Goal: Task Accomplishment & Management: Manage account settings

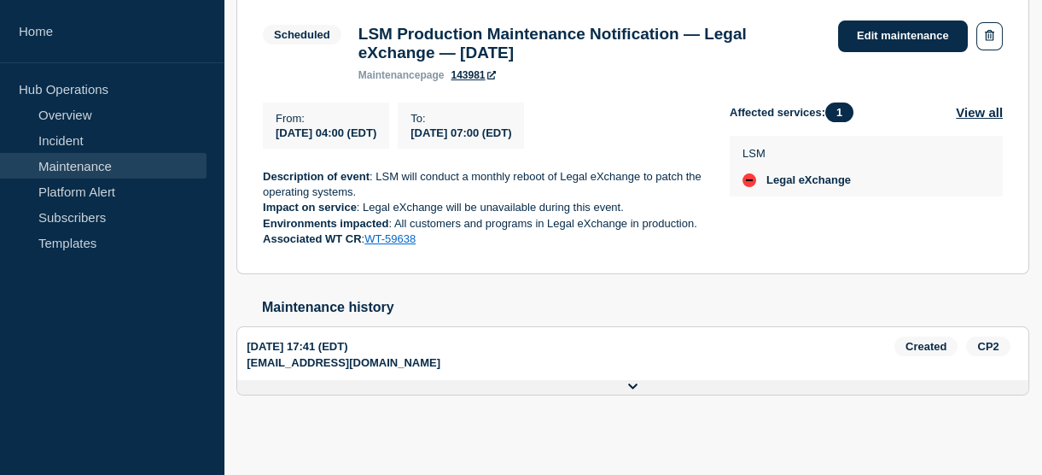
scroll to position [289, 0]
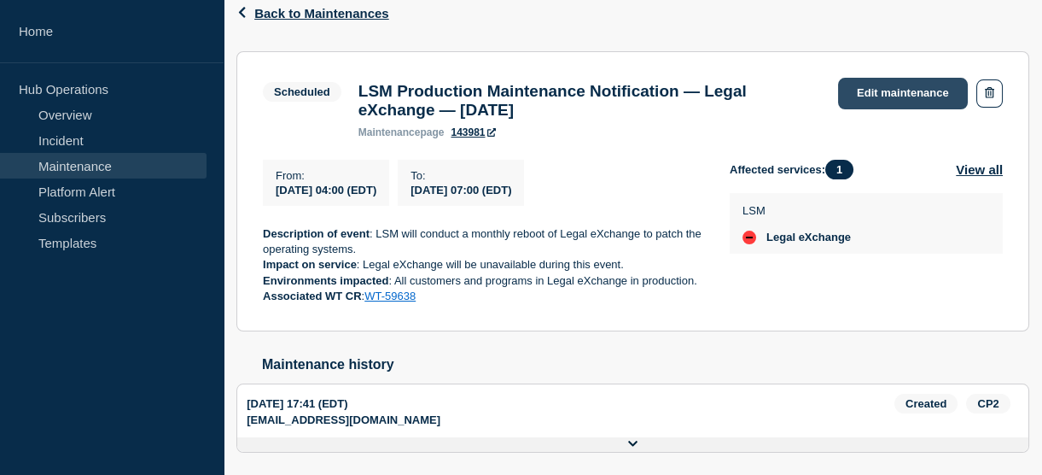
click at [870, 96] on link "Edit maintenance" at bounding box center [903, 94] width 130 height 32
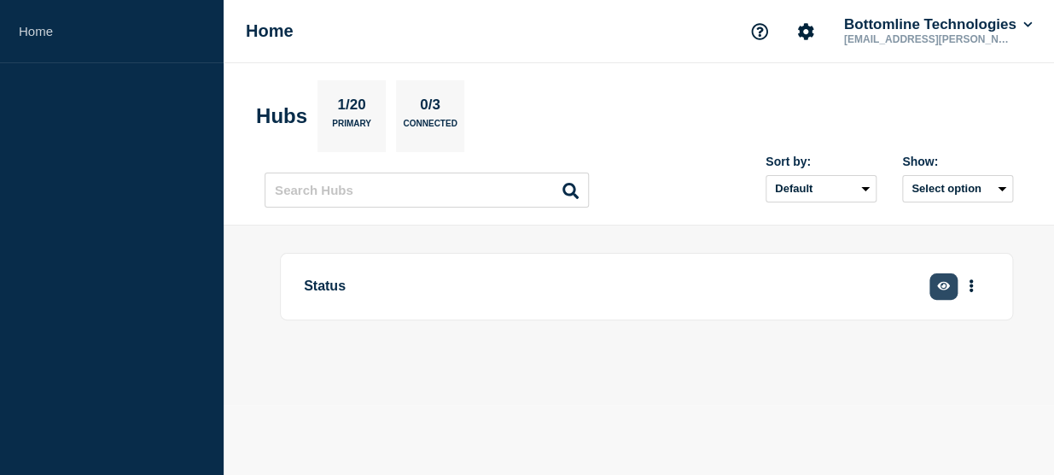
click at [941, 291] on button "button" at bounding box center [944, 286] width 28 height 26
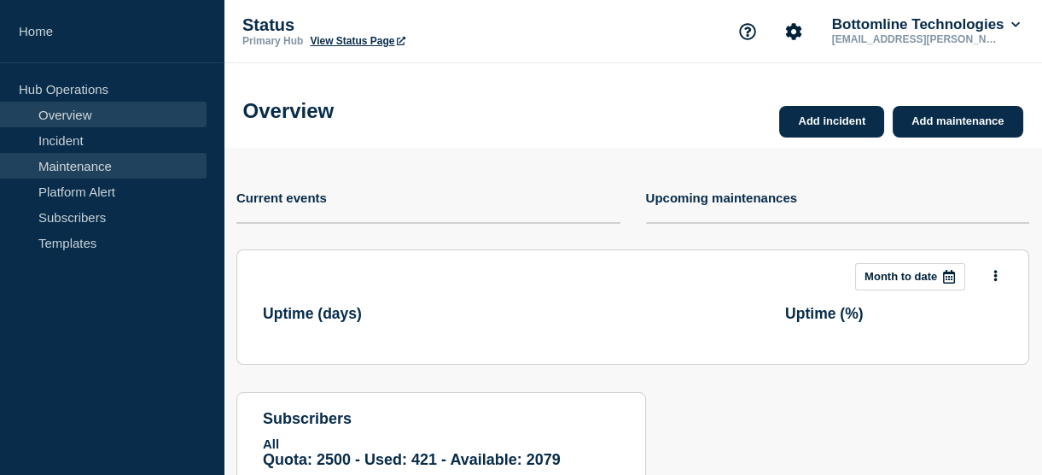
click at [93, 171] on link "Maintenance" at bounding box center [103, 166] width 207 height 26
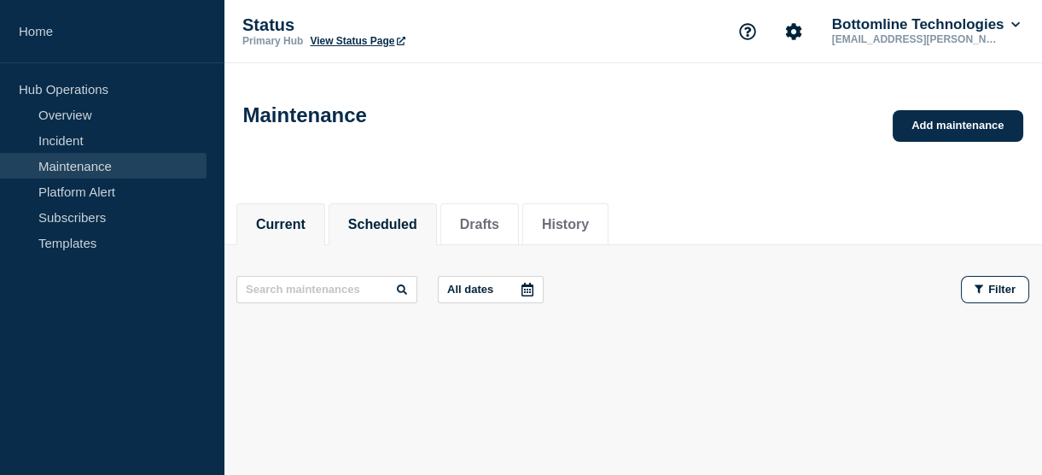
click at [397, 238] on li "Scheduled" at bounding box center [383, 224] width 108 height 42
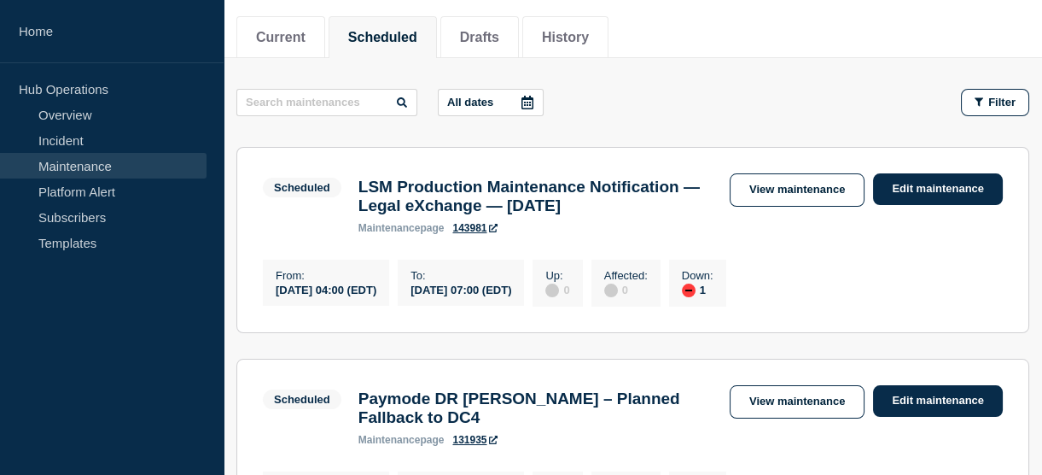
scroll to position [209, 0]
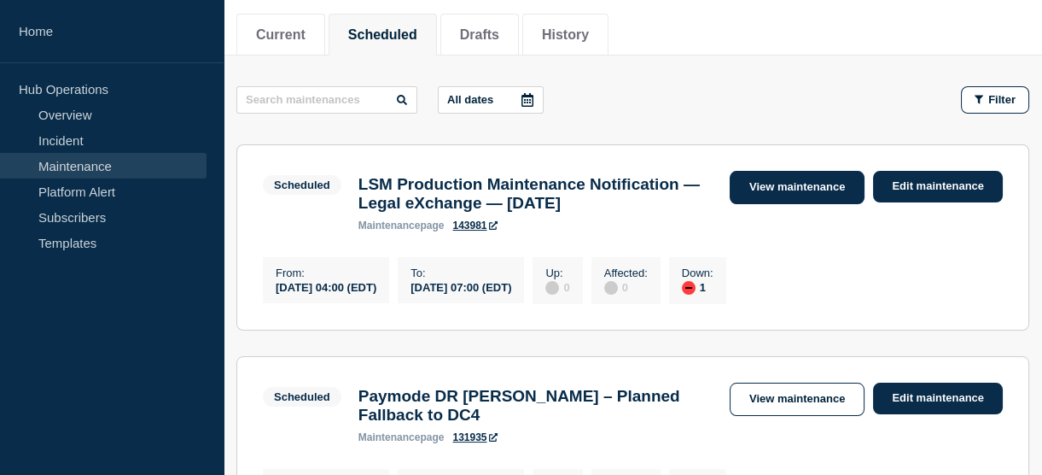
click at [761, 193] on link "View maintenance" at bounding box center [797, 187] width 135 height 33
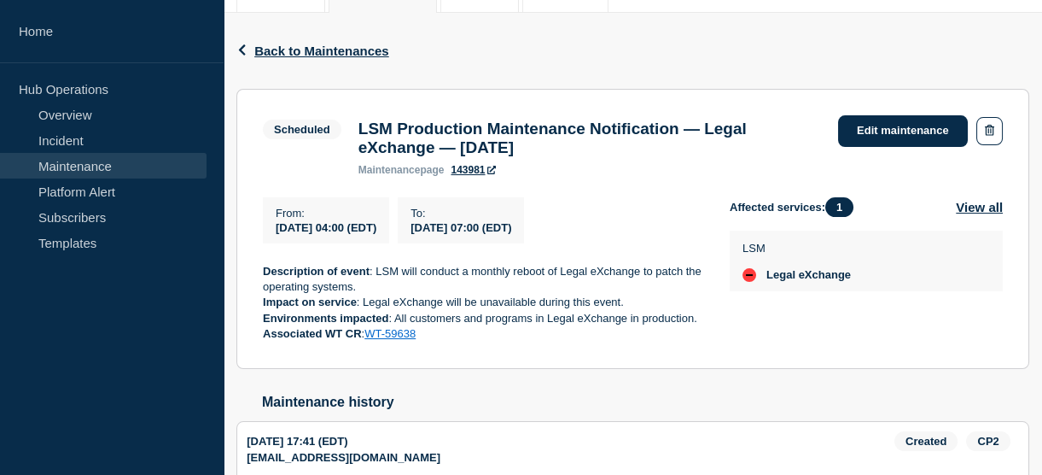
scroll to position [281, 0]
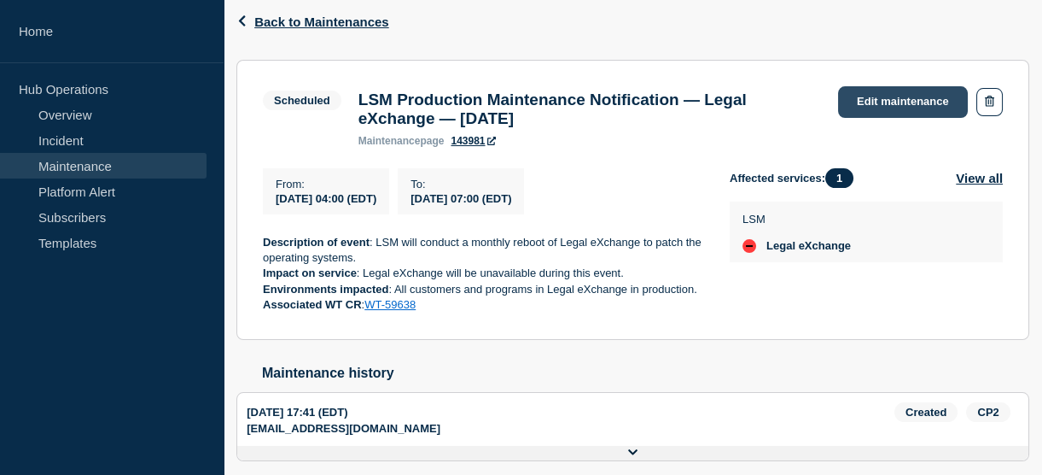
click at [887, 99] on link "Edit maintenance" at bounding box center [903, 102] width 130 height 32
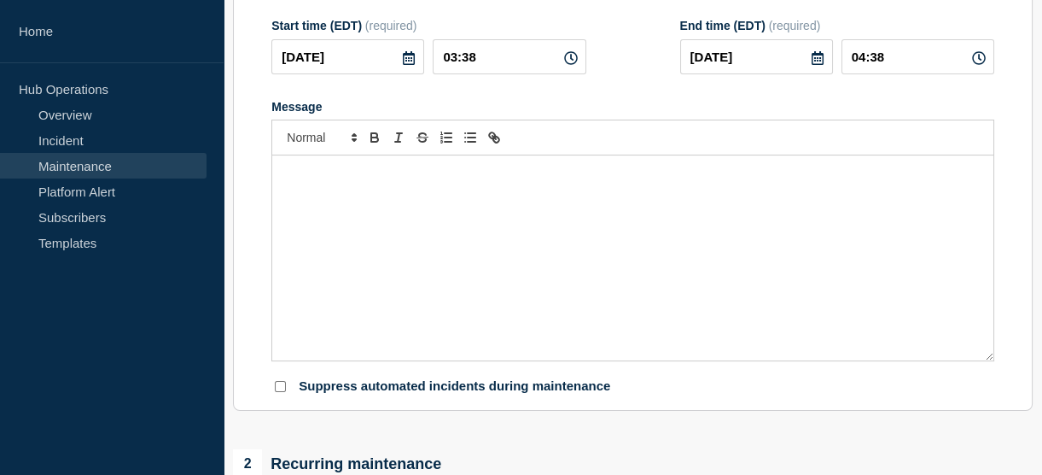
type input "LSM Production Maintenance Notification — Legal eXchange — September 27, 2025"
type input "04:00"
type input "07:00"
checkbox input "true"
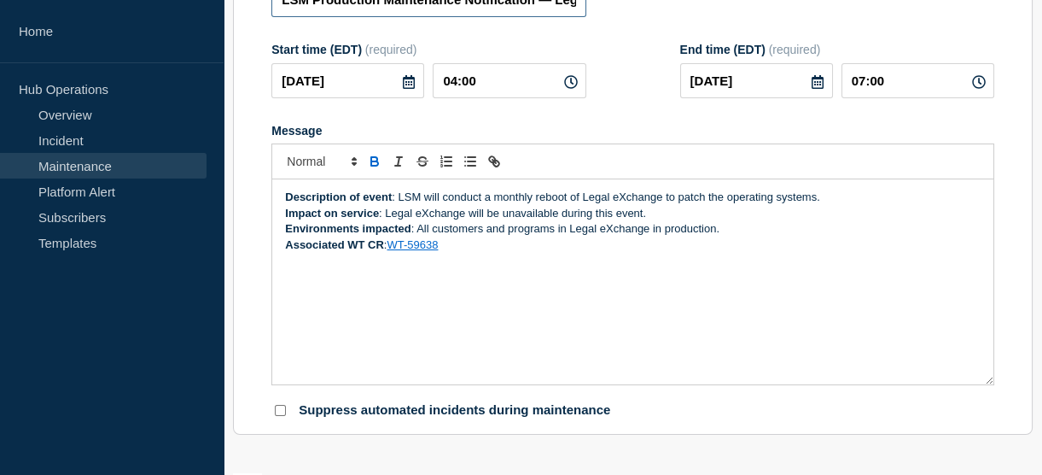
click at [278, 17] on input "LSM Production Maintenance Notification — Legal eXchange — September 27, 2025" at bounding box center [428, -1] width 314 height 35
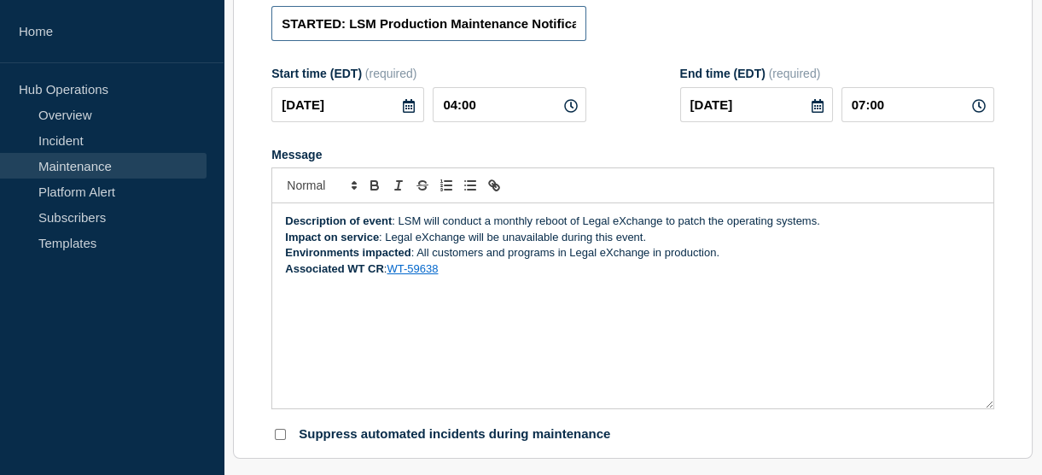
type input "STARTED: LSM Production Maintenance Notification — Legal eXchange — September 2…"
click at [287, 227] on strong "Description of event" at bounding box center [338, 220] width 107 height 13
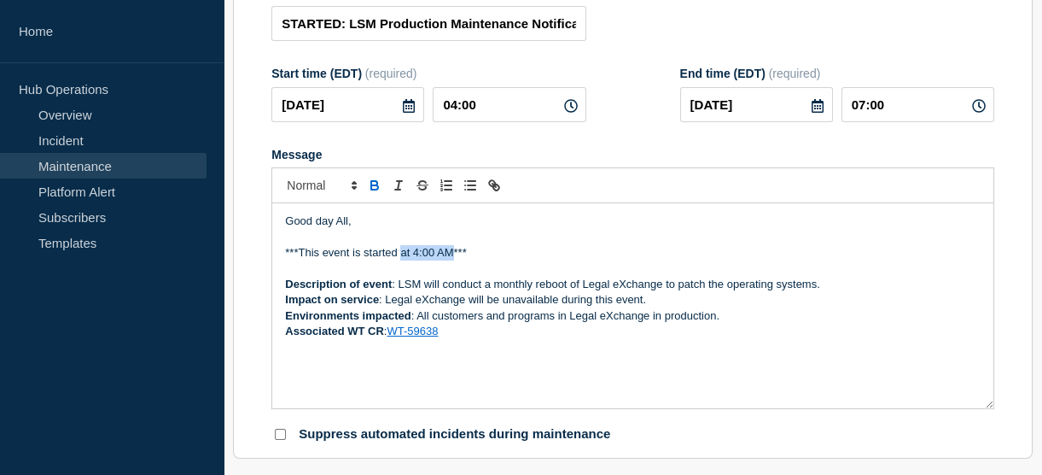
drag, startPoint x: 400, startPoint y: 265, endPoint x: 450, endPoint y: 263, distance: 49.5
click at [450, 260] on p "***This event is started at 4:00 AM***" at bounding box center [633, 252] width 696 height 15
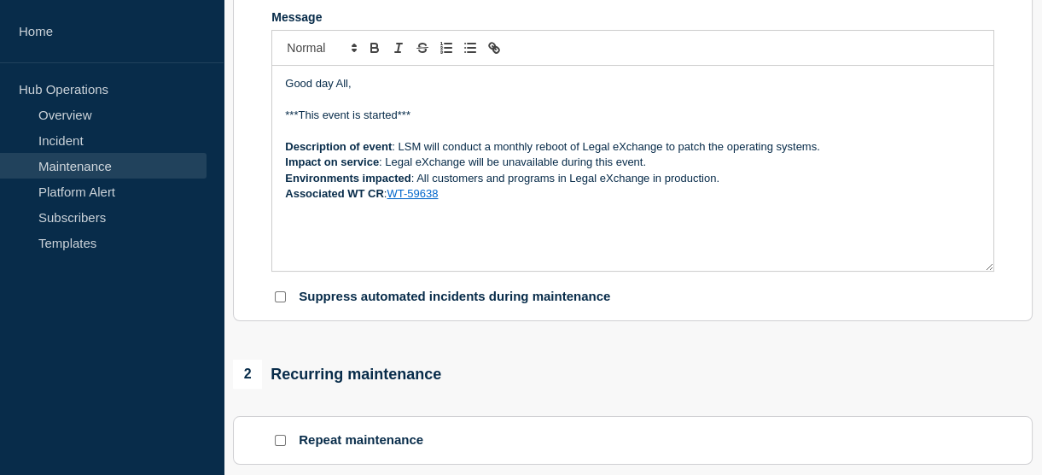
scroll to position [379, 0]
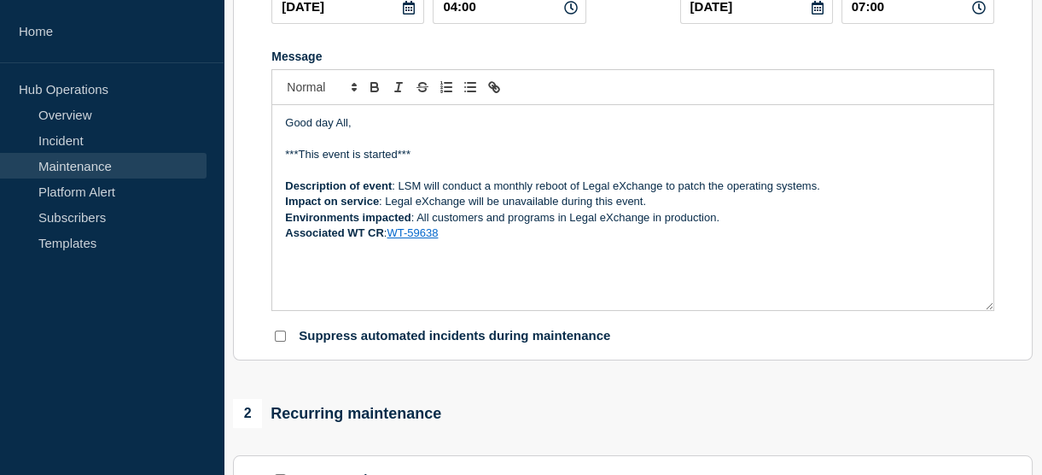
drag, startPoint x: 417, startPoint y: 167, endPoint x: 272, endPoint y: 125, distance: 151.3
click at [272, 125] on div "Good day All, ***This event is started*** Description of event : LSM will condu…" at bounding box center [632, 207] width 721 height 205
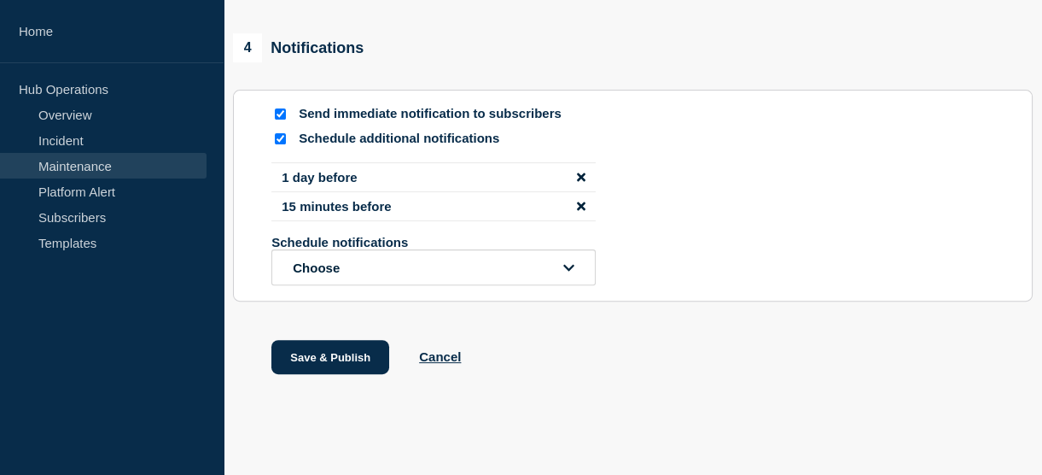
scroll to position [1205, 0]
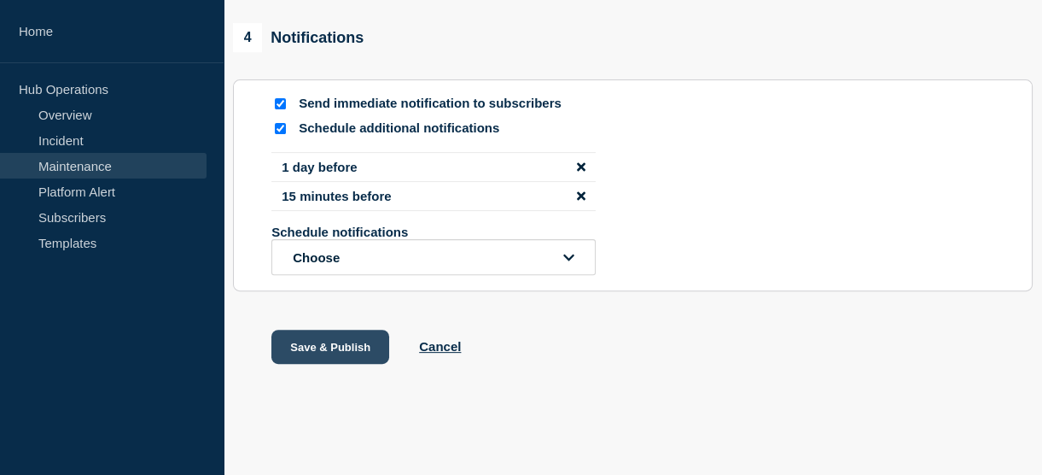
click at [332, 349] on button "Save & Publish" at bounding box center [330, 346] width 118 height 34
